Goal: Information Seeking & Learning: Learn about a topic

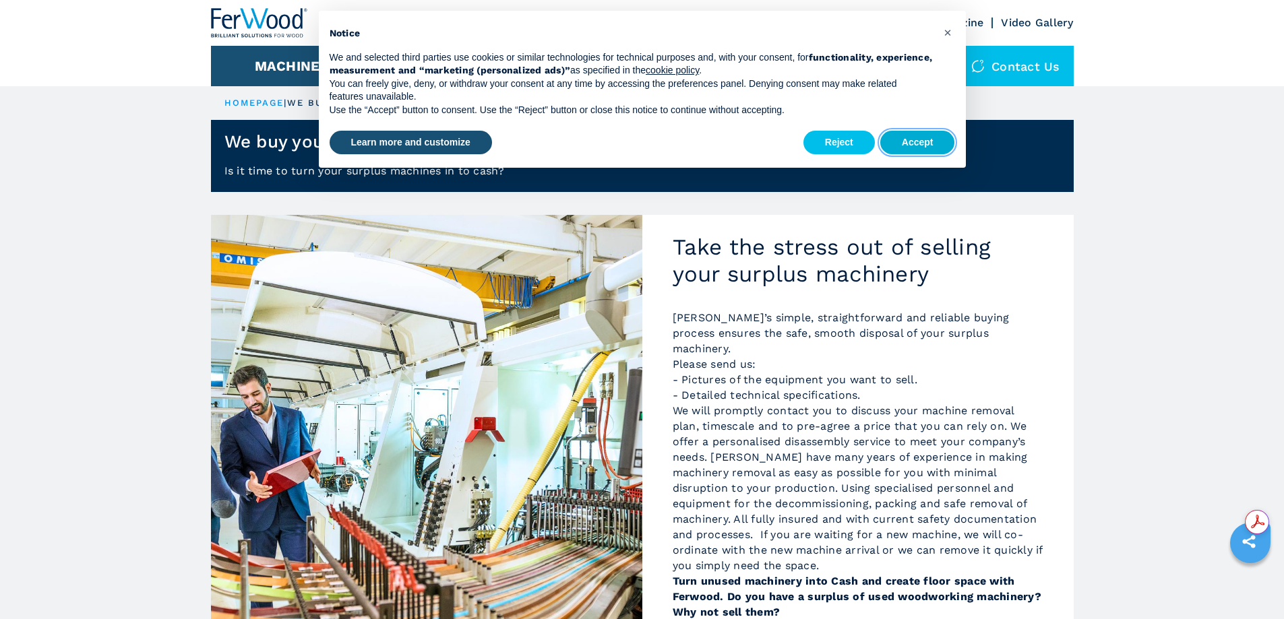
click at [911, 140] on button "Accept" at bounding box center [917, 143] width 75 height 24
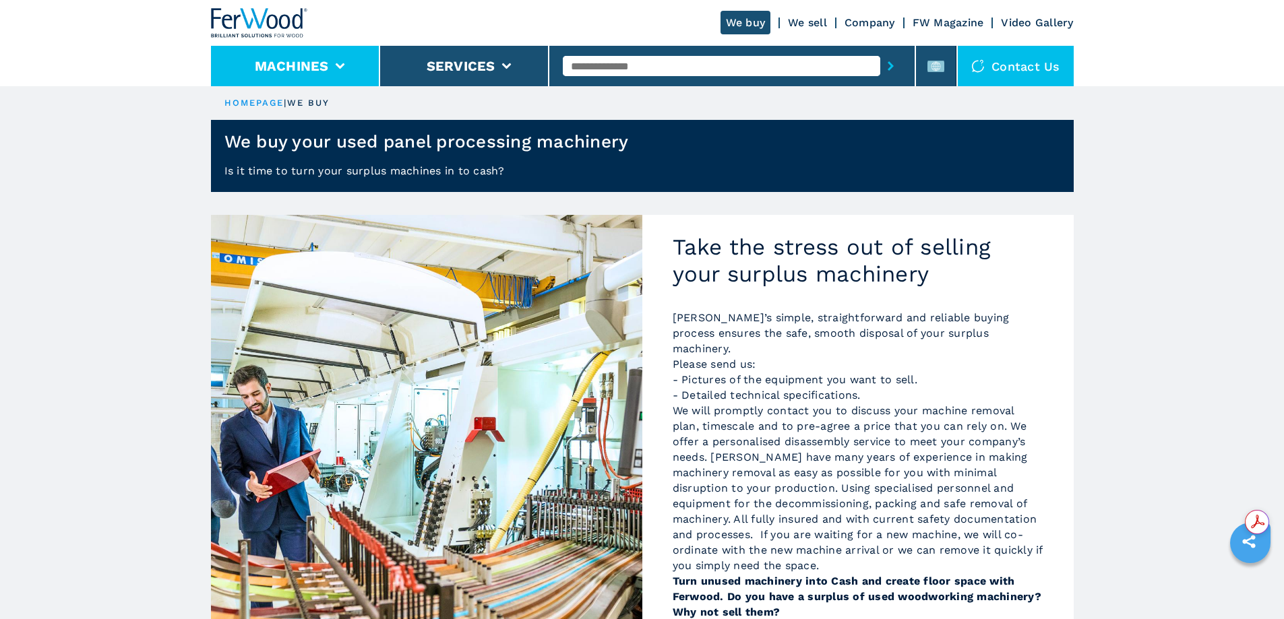
click at [280, 63] on button "Machines" at bounding box center [292, 66] width 74 height 16
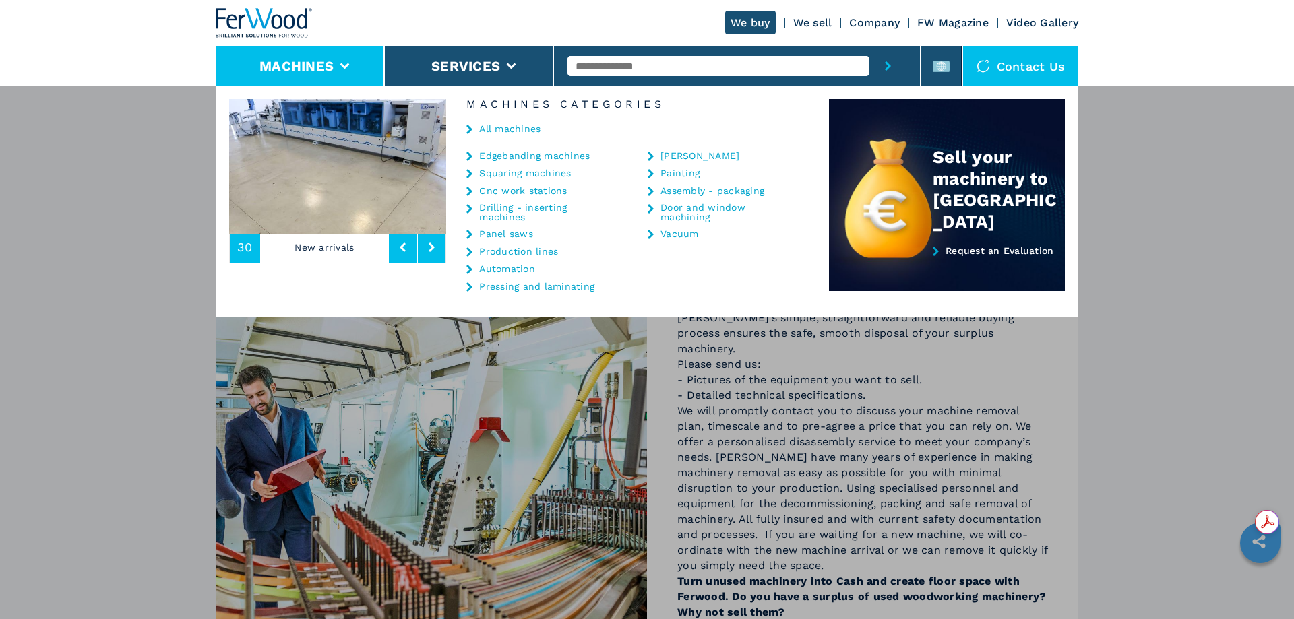
click at [515, 233] on link "Panel saws" at bounding box center [506, 233] width 54 height 9
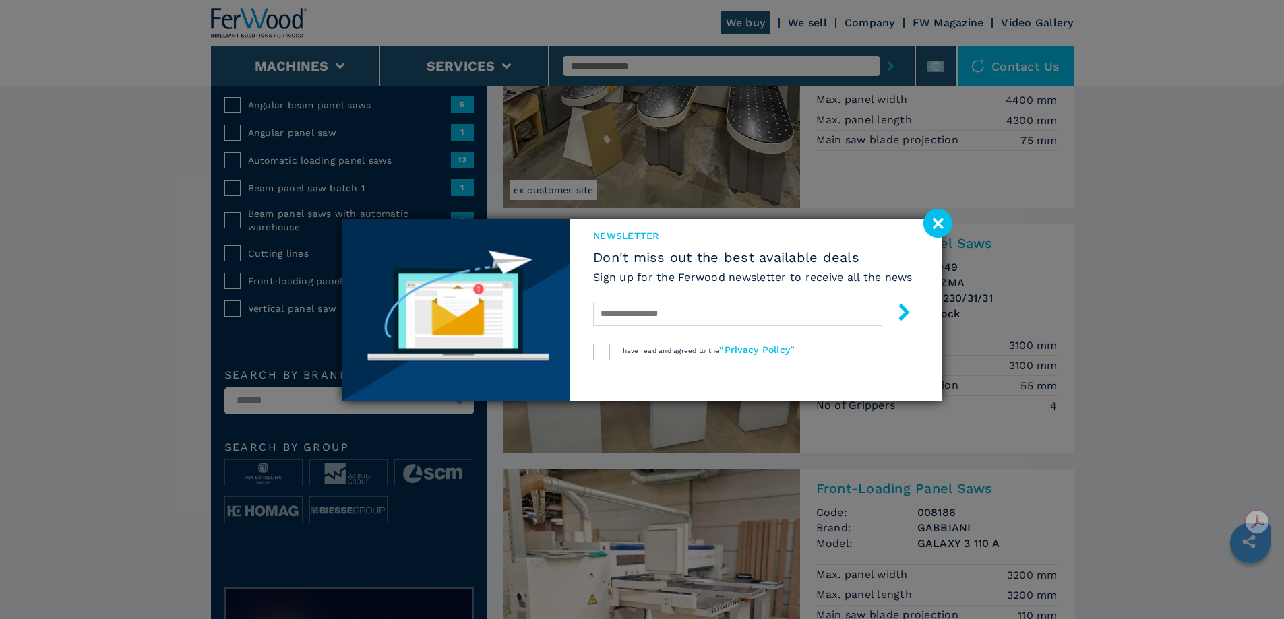
scroll to position [202, 0]
click at [935, 222] on image at bounding box center [938, 223] width 29 height 29
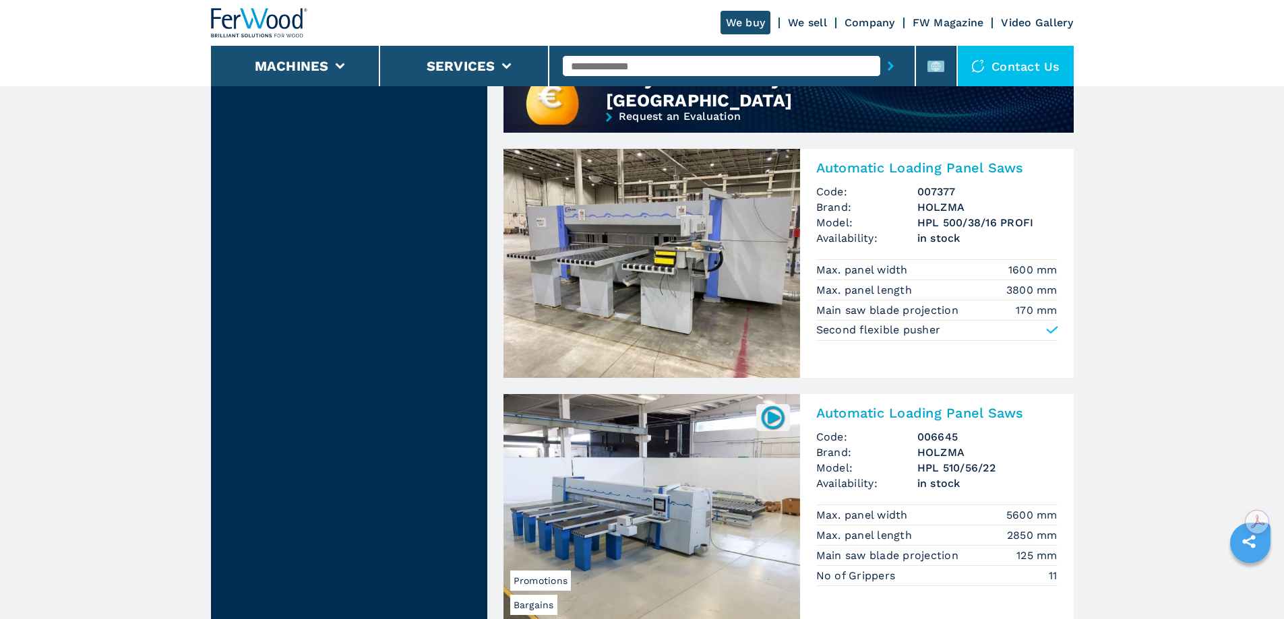
scroll to position [1213, 0]
